Goal: Task Accomplishment & Management: Use online tool/utility

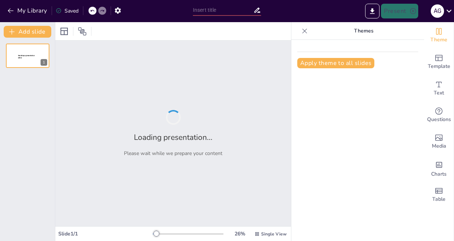
type input "Estructura y Función de los Tejidos del Sistema Inmunitario"
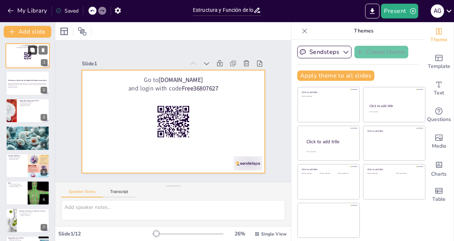
checkbox input "true"
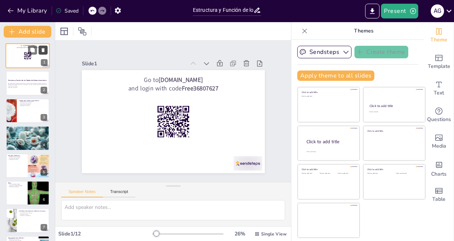
click at [44, 50] on icon at bounding box center [43, 50] width 3 height 4
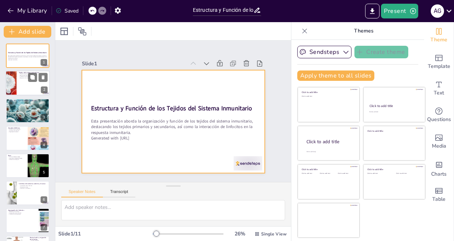
checkbox input "true"
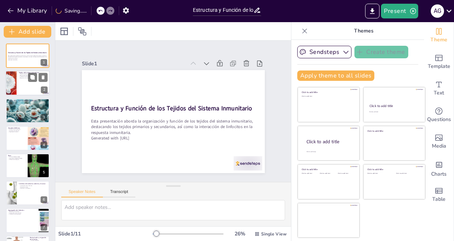
click at [11, 83] on div at bounding box center [10, 83] width 33 height 25
type textarea "Los tejidos primarios son fundamentales para la maduración de los linfocitos, m…"
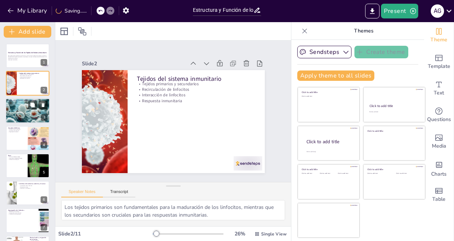
checkbox input "true"
click at [17, 110] on div at bounding box center [28, 111] width 44 height 30
type textarea "La detección de antígenos es el primer paso en la activación de la respuesta in…"
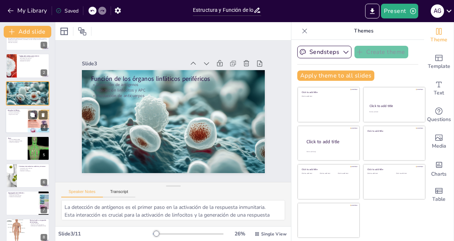
scroll to position [74, 0]
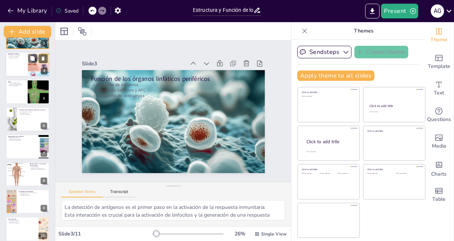
checkbox input "true"
click at [17, 69] on div at bounding box center [28, 64] width 44 height 25
type textarea "La estructura de los ganglios linfáticos es clave para su función en la inmunid…"
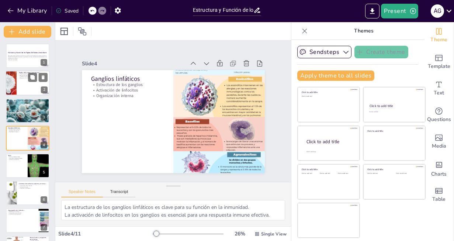
checkbox input "true"
click at [19, 85] on div at bounding box center [28, 83] width 44 height 25
type textarea "Los tejidos primarios son fundamentales para la maduración de los linfocitos, m…"
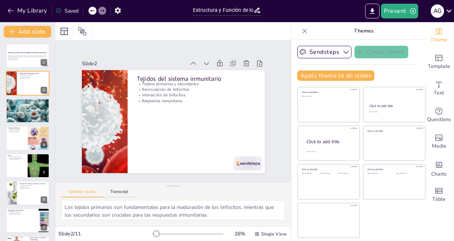
click at [301, 28] on icon at bounding box center [304, 30] width 7 height 7
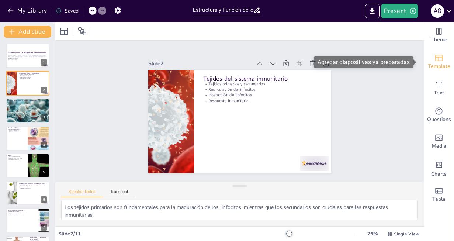
click at [433, 69] on span "Template" at bounding box center [439, 66] width 23 height 8
checkbox input "true"
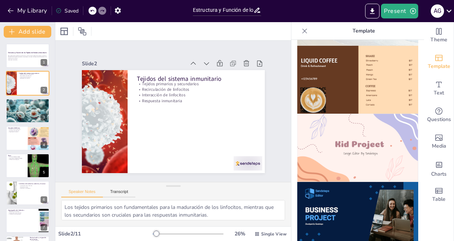
scroll to position [478, 0]
click at [342, 120] on img at bounding box center [357, 147] width 121 height 68
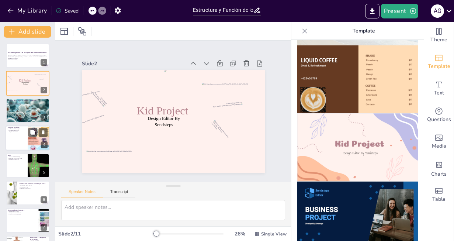
checkbox input "true"
click at [17, 138] on div at bounding box center [28, 137] width 44 height 25
type textarea "La estructura de los ganglios linfáticos es clave para su función en la inmunid…"
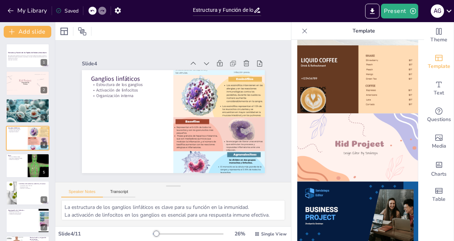
checkbox input "true"
click at [354, 133] on img at bounding box center [357, 147] width 121 height 68
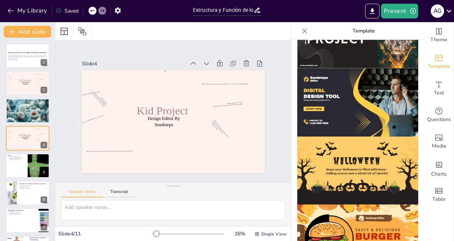
scroll to position [736, 0]
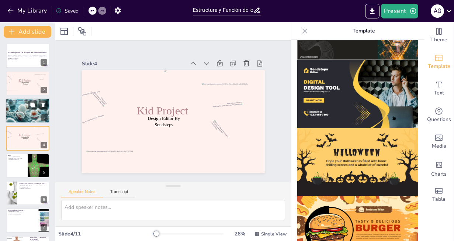
checkbox input "true"
click at [24, 116] on div at bounding box center [28, 111] width 44 height 30
type textarea "La detección de antígenos es el primer paso en la activación de la respuesta in…"
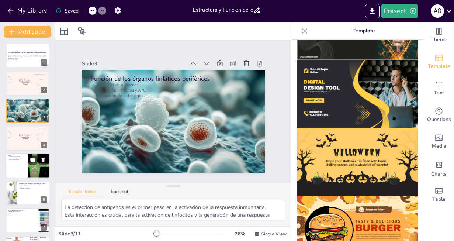
checkbox input "true"
click at [23, 174] on div at bounding box center [28, 165] width 44 height 25
type textarea "La función [PERSON_NAME] es fundamental para la eliminación de patógenos y célu…"
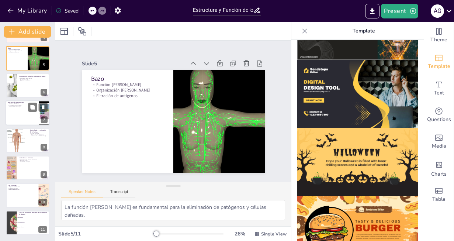
checkbox input "true"
click at [17, 117] on div at bounding box center [28, 113] width 44 height 25
type textarea "La residencia de linfocitos en áreas específicas es clave para su activación y …"
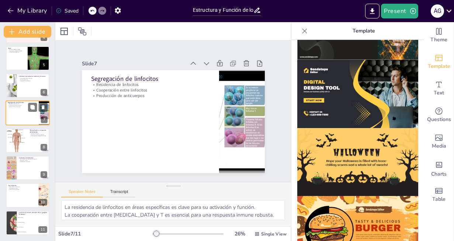
scroll to position [81, 0]
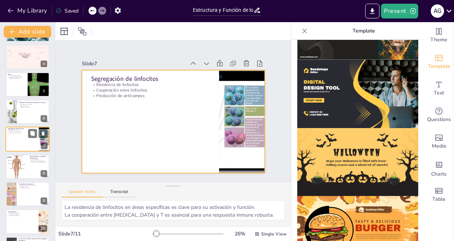
click at [15, 142] on div at bounding box center [28, 139] width 44 height 25
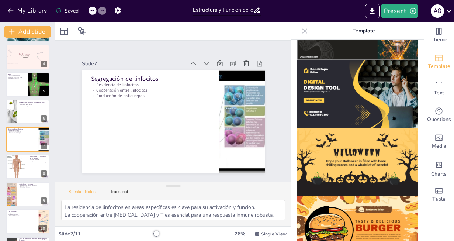
click at [19, 154] on div "Estructura y Función de los Tejidos del Sistema Inmunitario Esta presentación a…" at bounding box center [27, 111] width 55 height 299
checkbox input "true"
click at [19, 171] on div at bounding box center [17, 166] width 22 height 25
type textarea "El ingreso a los ganglios es crucial para la exploración de antígenos. La migra…"
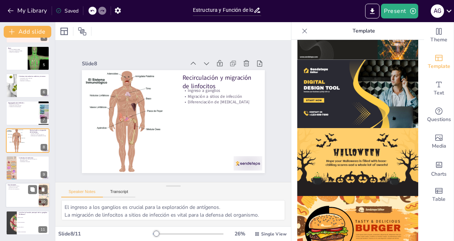
checkbox input "true"
click at [22, 201] on div at bounding box center [28, 195] width 44 height 25
type textarea "La organización anatómica es clave para la función de los órganos linfáticos. L…"
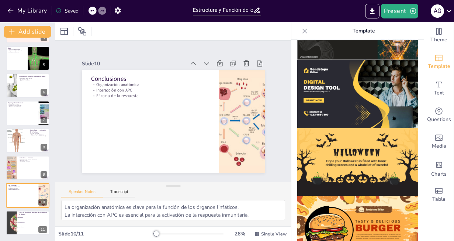
checkbox input "true"
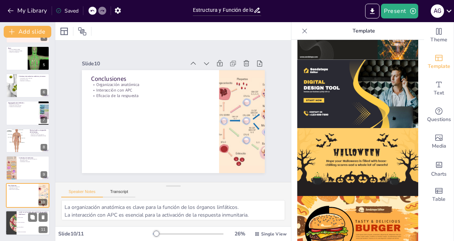
checkbox input "true"
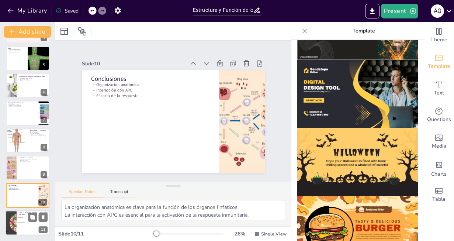
checkbox input "true"
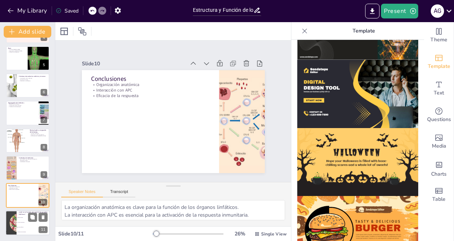
checkbox input "true"
click at [23, 223] on li "Producir anticuerpos" at bounding box center [33, 222] width 33 height 5
type textarea "La respuesta correcta es "Activar linfocitos", ya que esta es una de las funcio…"
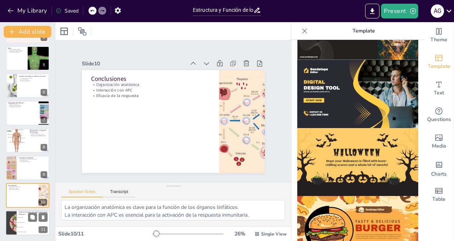
checkbox input "true"
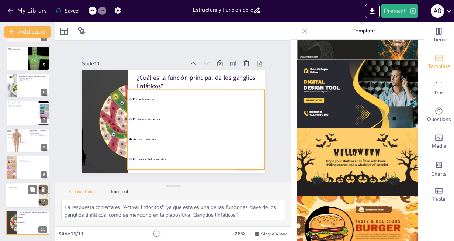
checkbox input "true"
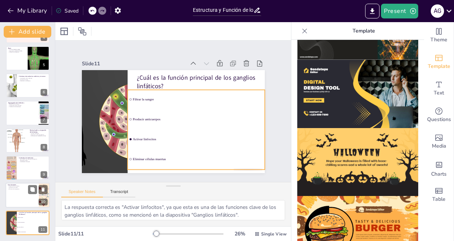
checkbox input "true"
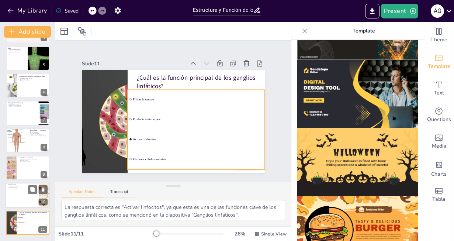
checkbox input "true"
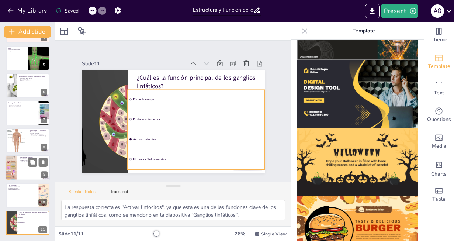
checkbox input "true"
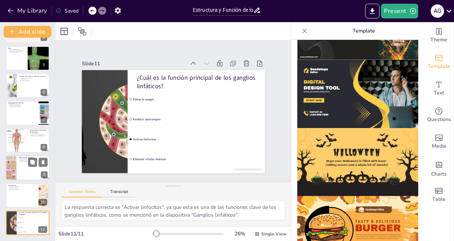
checkbox input "true"
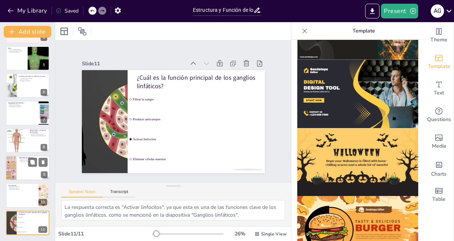
checkbox input "true"
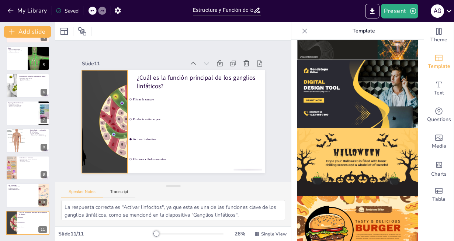
checkbox input "true"
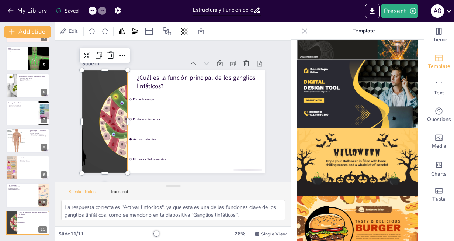
click at [115, 129] on div at bounding box center [104, 121] width 183 height 103
checkbox input "true"
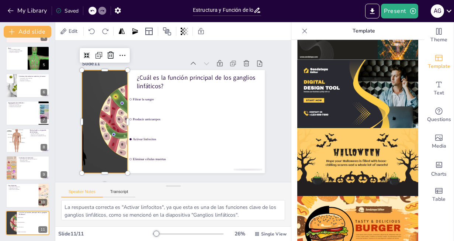
checkbox input "true"
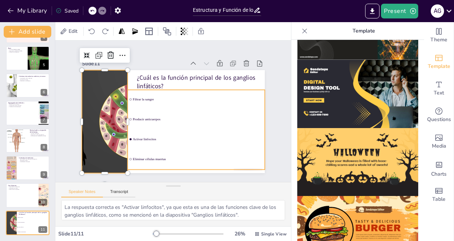
checkbox input "true"
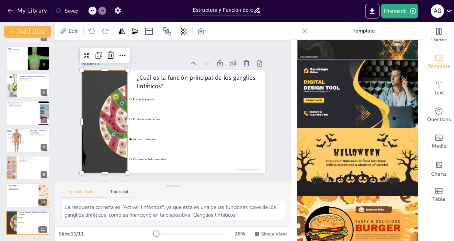
checkbox input "true"
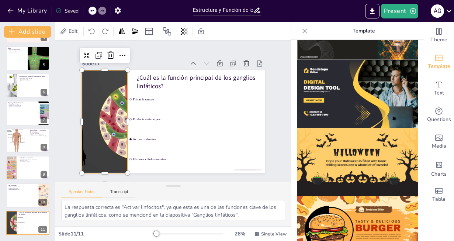
checkbox input "true"
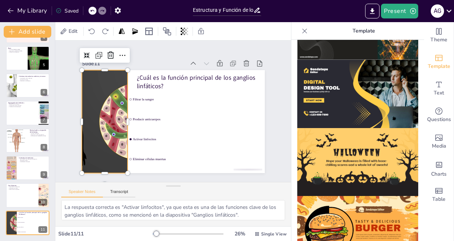
checkbox input "true"
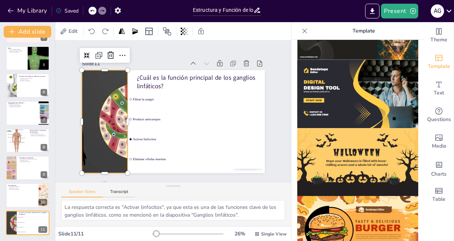
checkbox input "true"
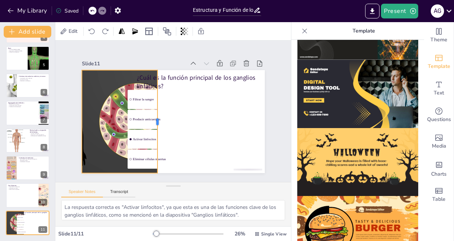
checkbox input "true"
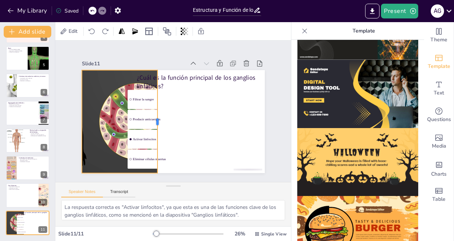
checkbox input "true"
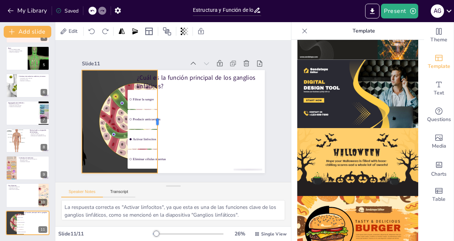
checkbox input "true"
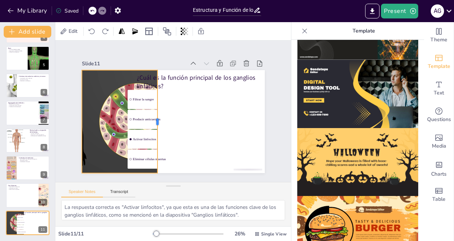
checkbox input "true"
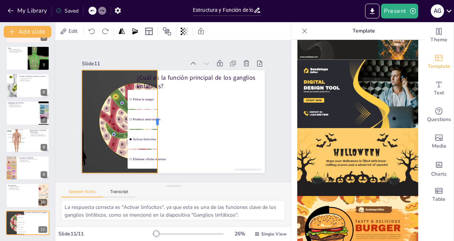
checkbox input "true"
drag, startPoint x: 122, startPoint y: 116, endPoint x: 166, endPoint y: 117, distance: 44.3
click at [166, 117] on div at bounding box center [159, 120] width 17 height 103
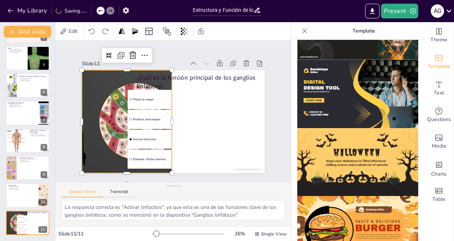
checkbox input "true"
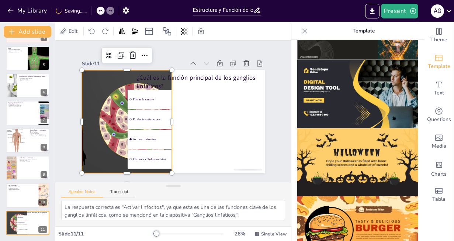
checkbox input "true"
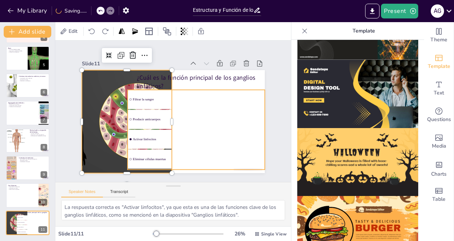
checkbox input "true"
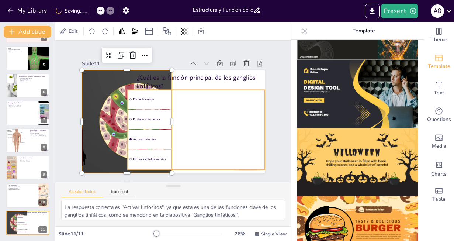
checkbox input "true"
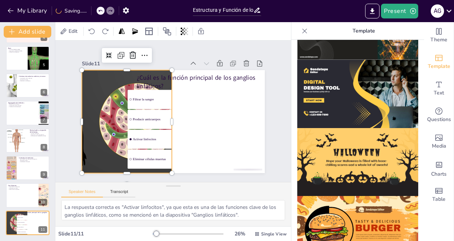
checkbox input "true"
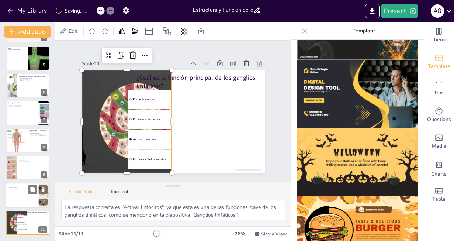
checkbox input "true"
click at [13, 199] on div at bounding box center [28, 195] width 44 height 25
type textarea "La organización anatómica es clave para la función de los órganos linfáticos. L…"
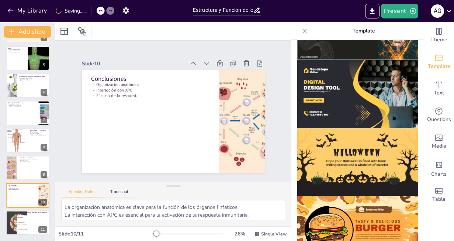
checkbox input "true"
